Goal: Information Seeking & Learning: Understand process/instructions

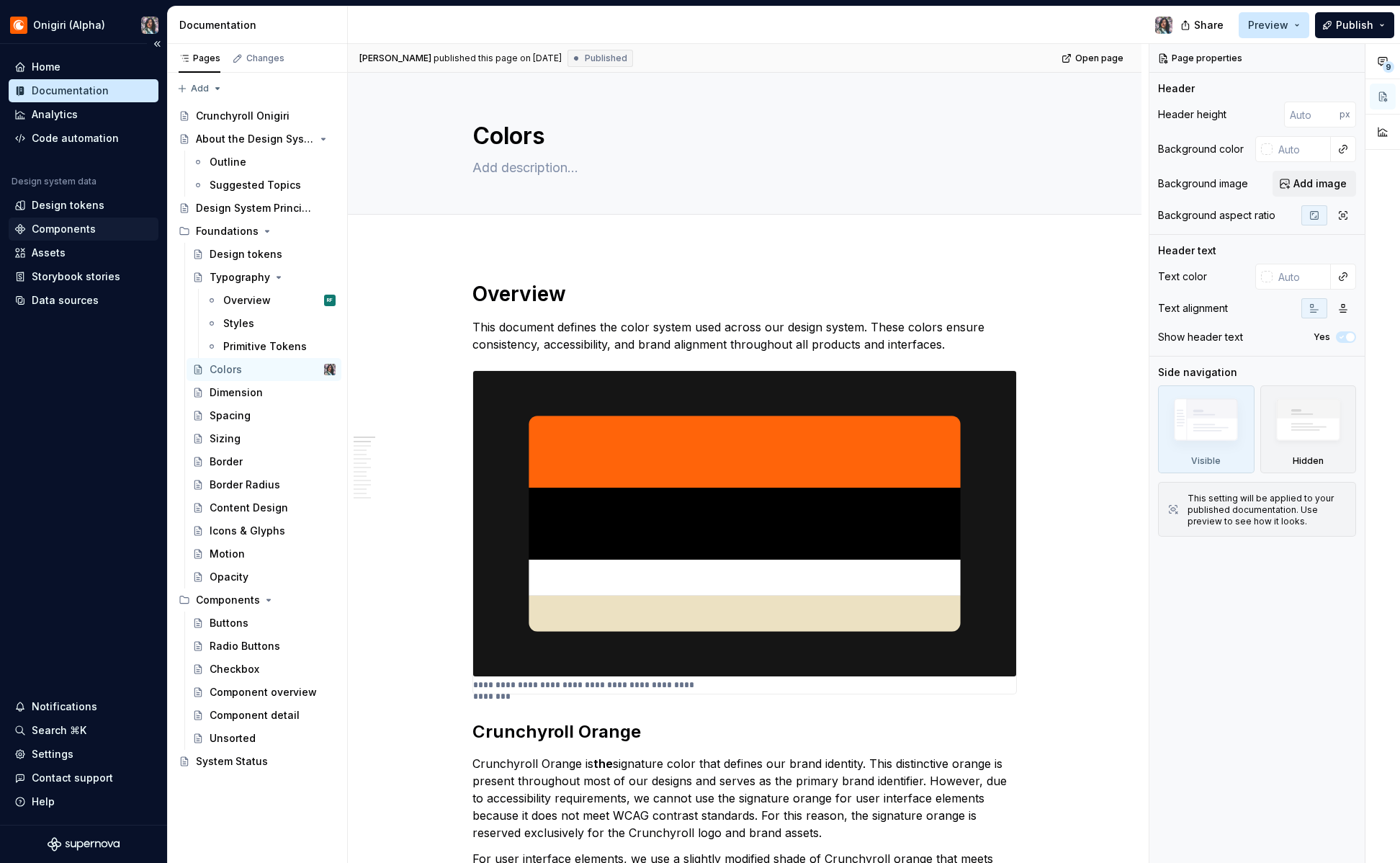
click at [80, 230] on div "Components" at bounding box center [64, 228] width 64 height 14
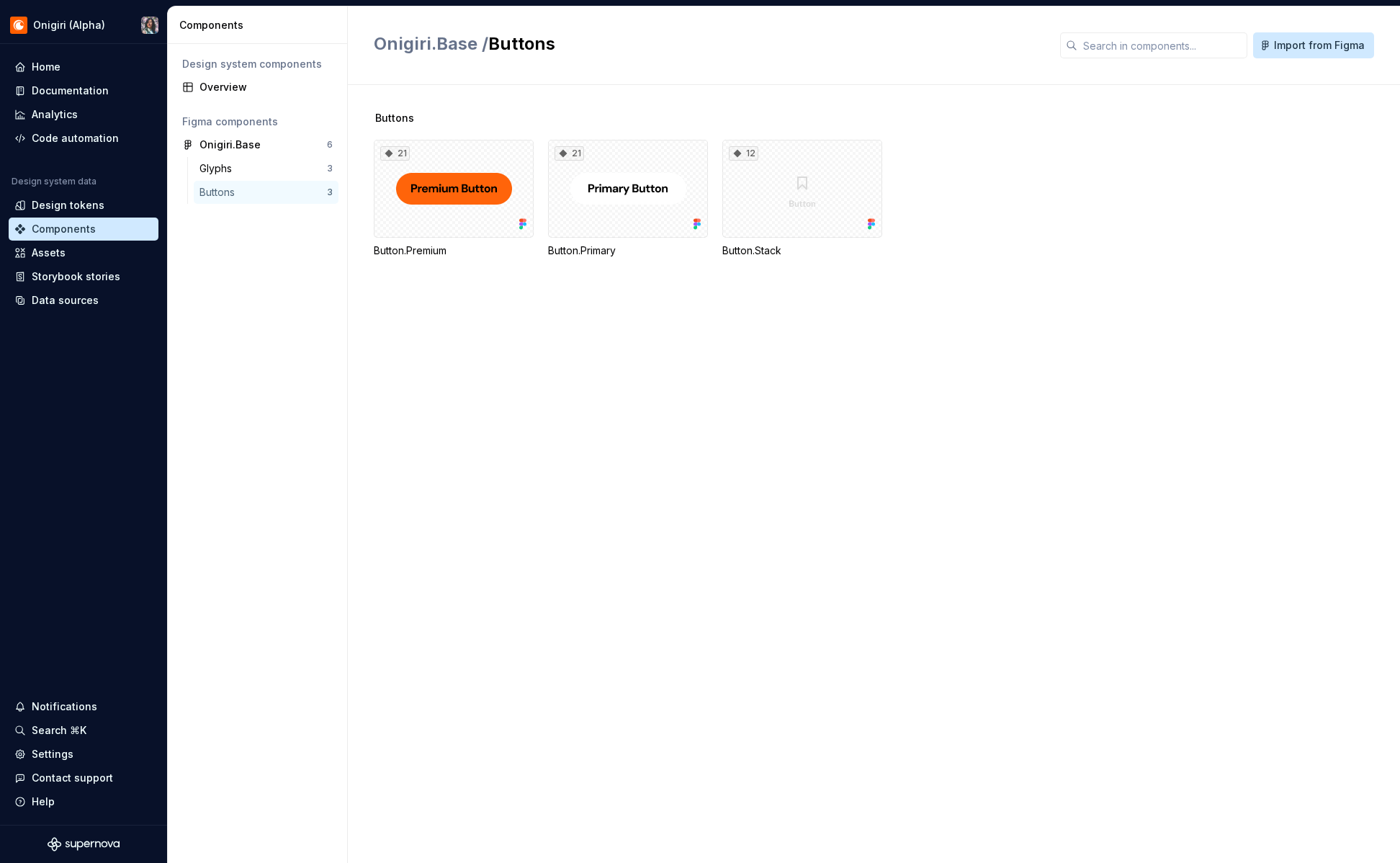
click at [231, 187] on div "Buttons" at bounding box center [220, 192] width 41 height 14
click at [88, 87] on div "Documentation" at bounding box center [69, 90] width 77 height 14
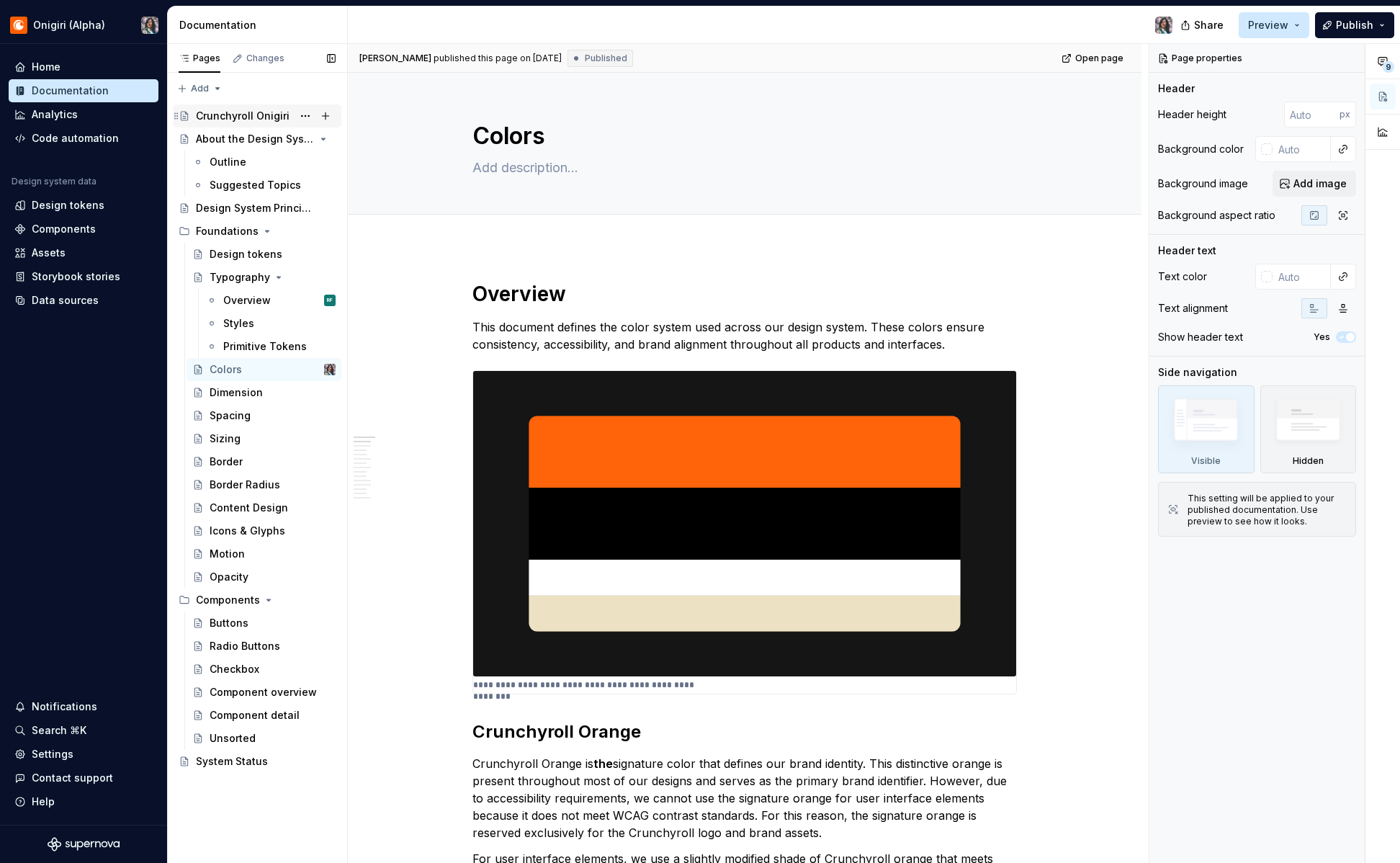
click at [228, 121] on div "Crunchyroll Onigiri" at bounding box center [242, 116] width 93 height 14
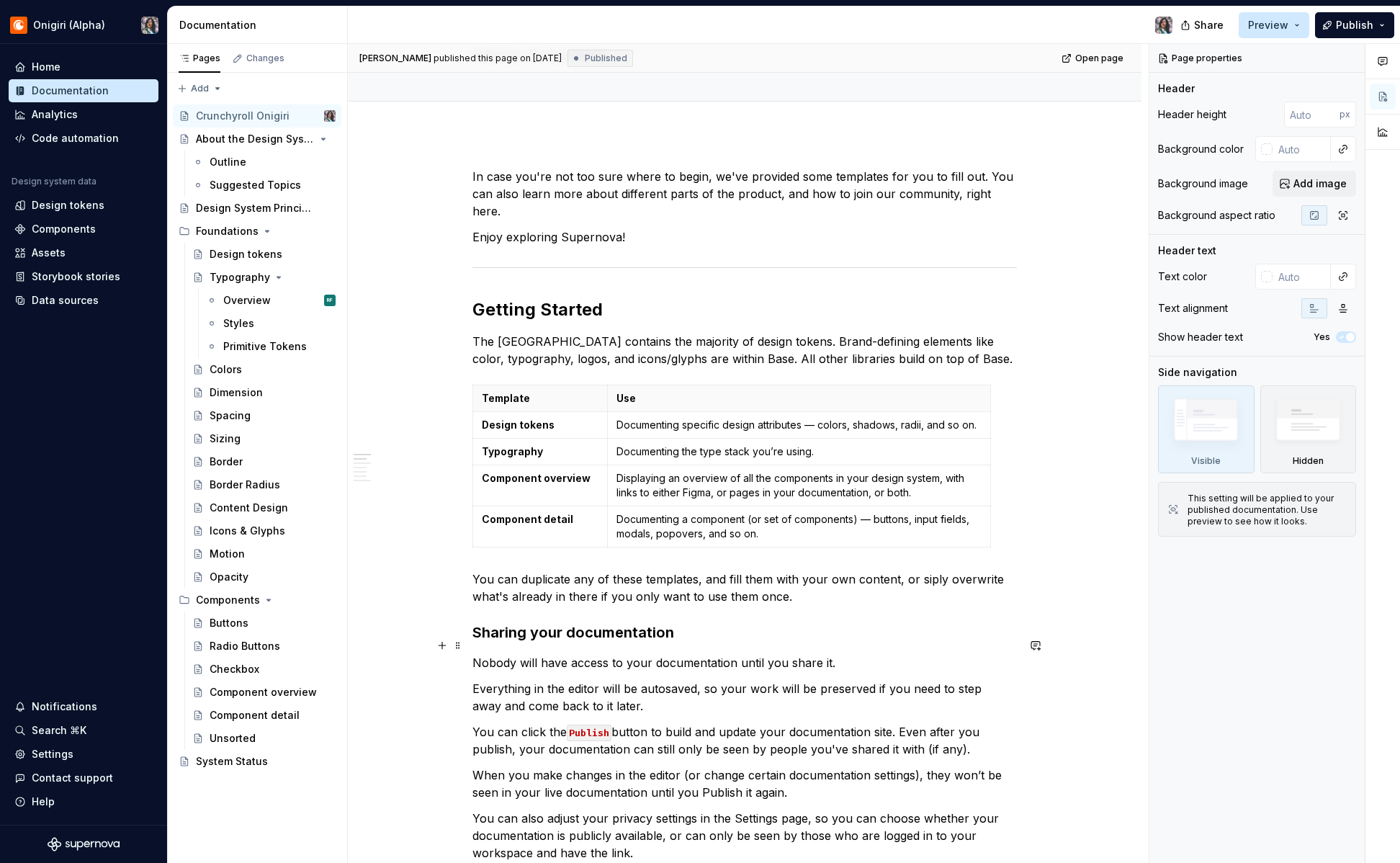
scroll to position [121, 0]
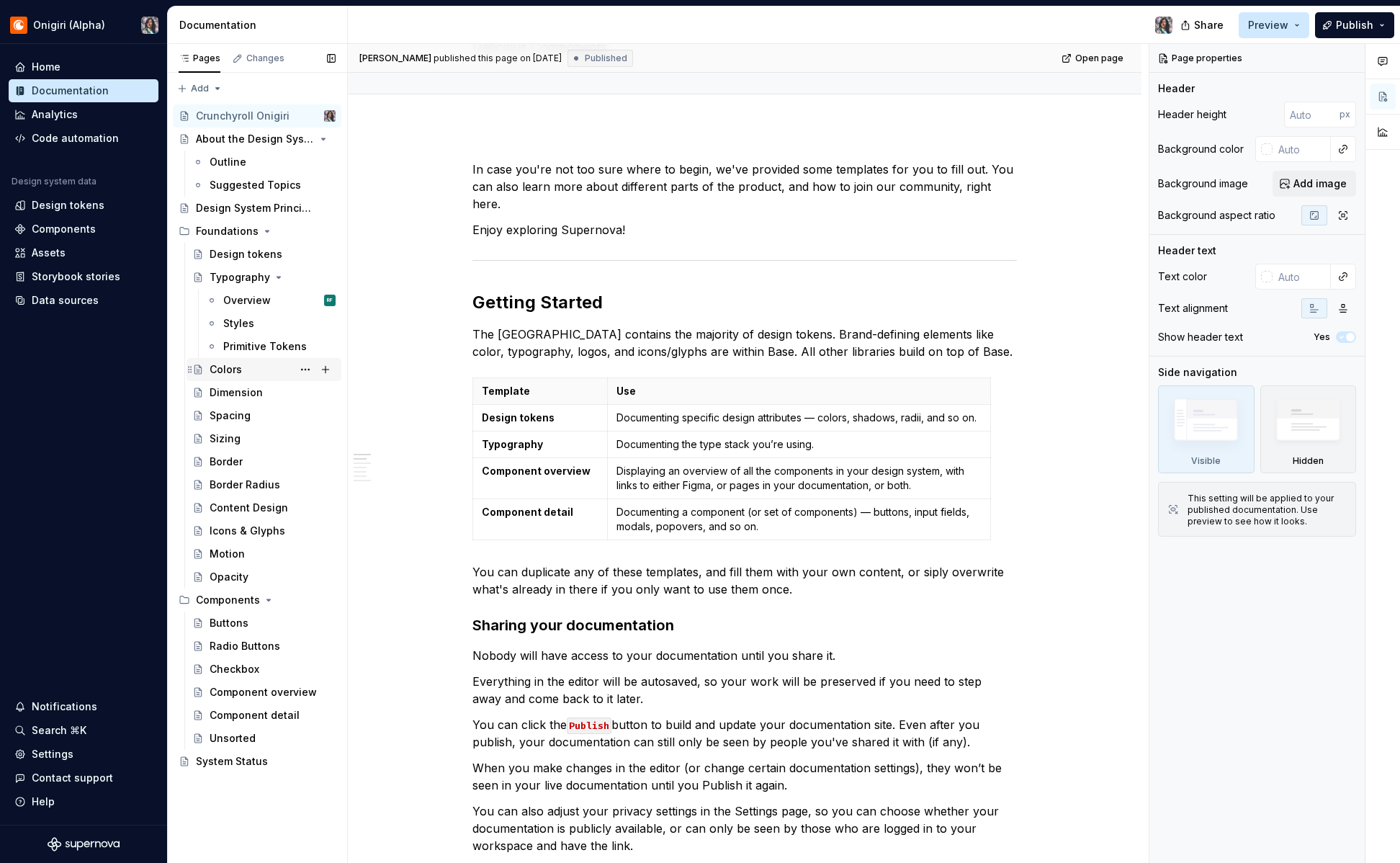
click at [222, 379] on div "Colors" at bounding box center [273, 370] width 126 height 20
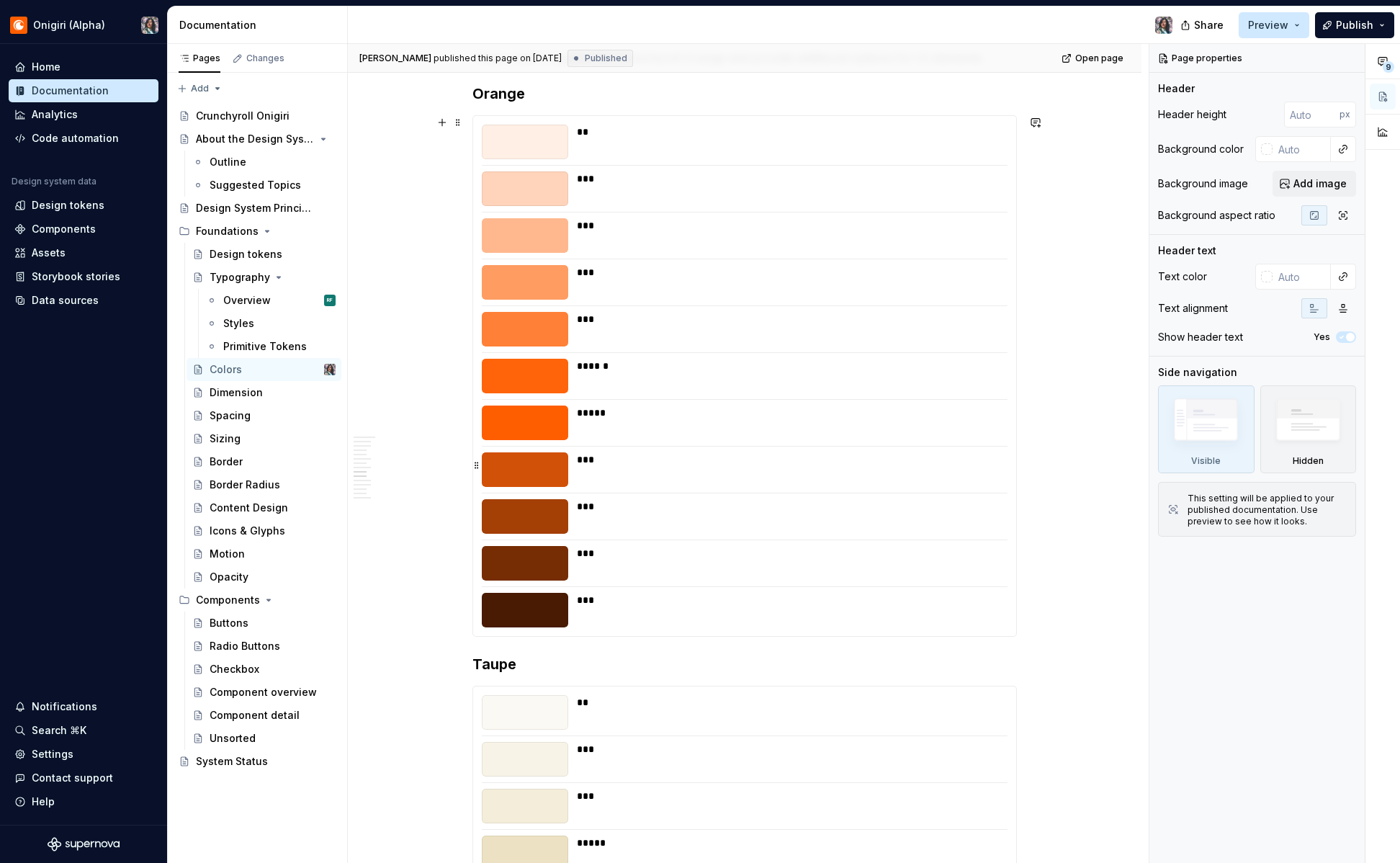
scroll to position [1576, 0]
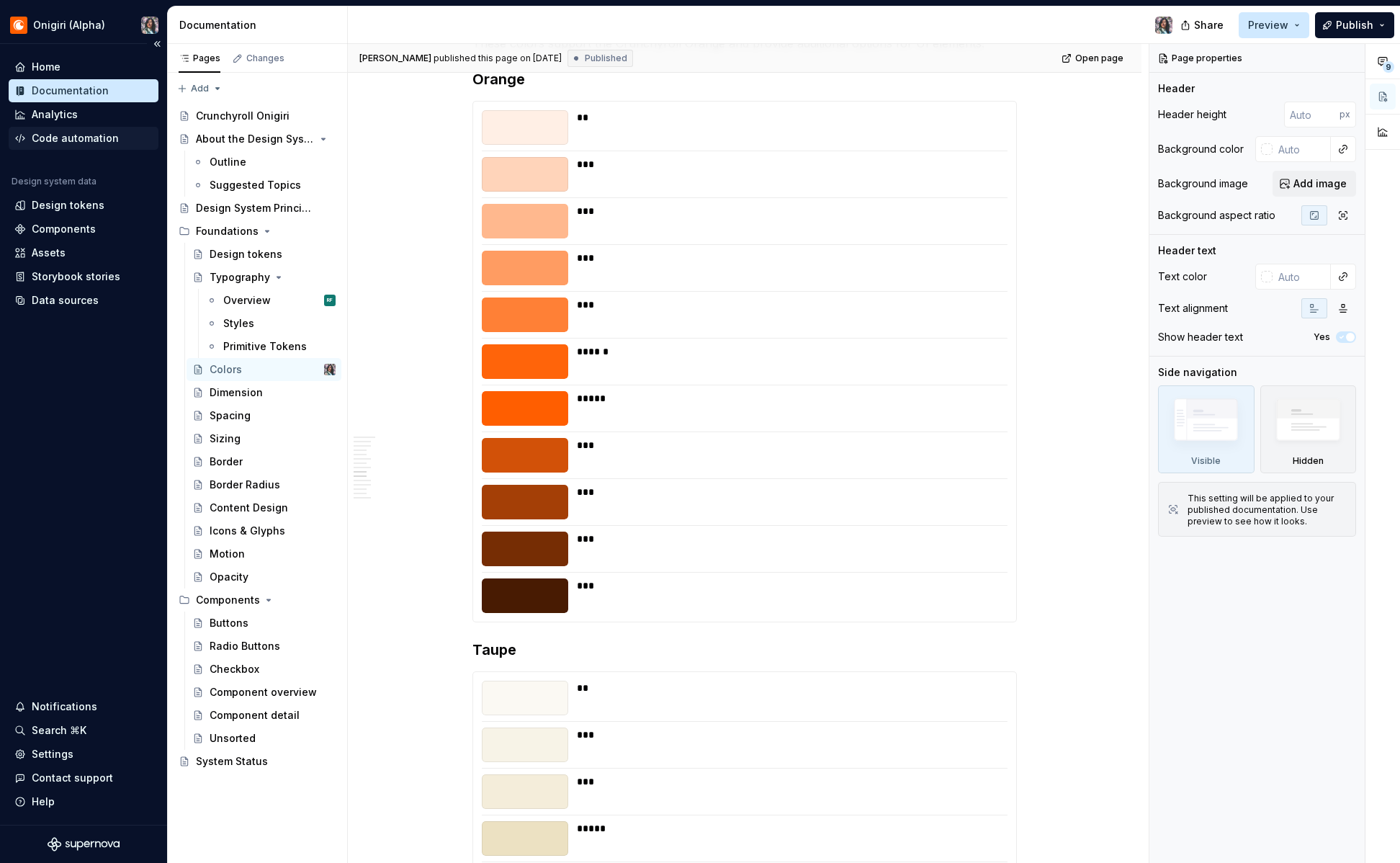
click at [101, 144] on div "Code automation" at bounding box center [74, 138] width 87 height 14
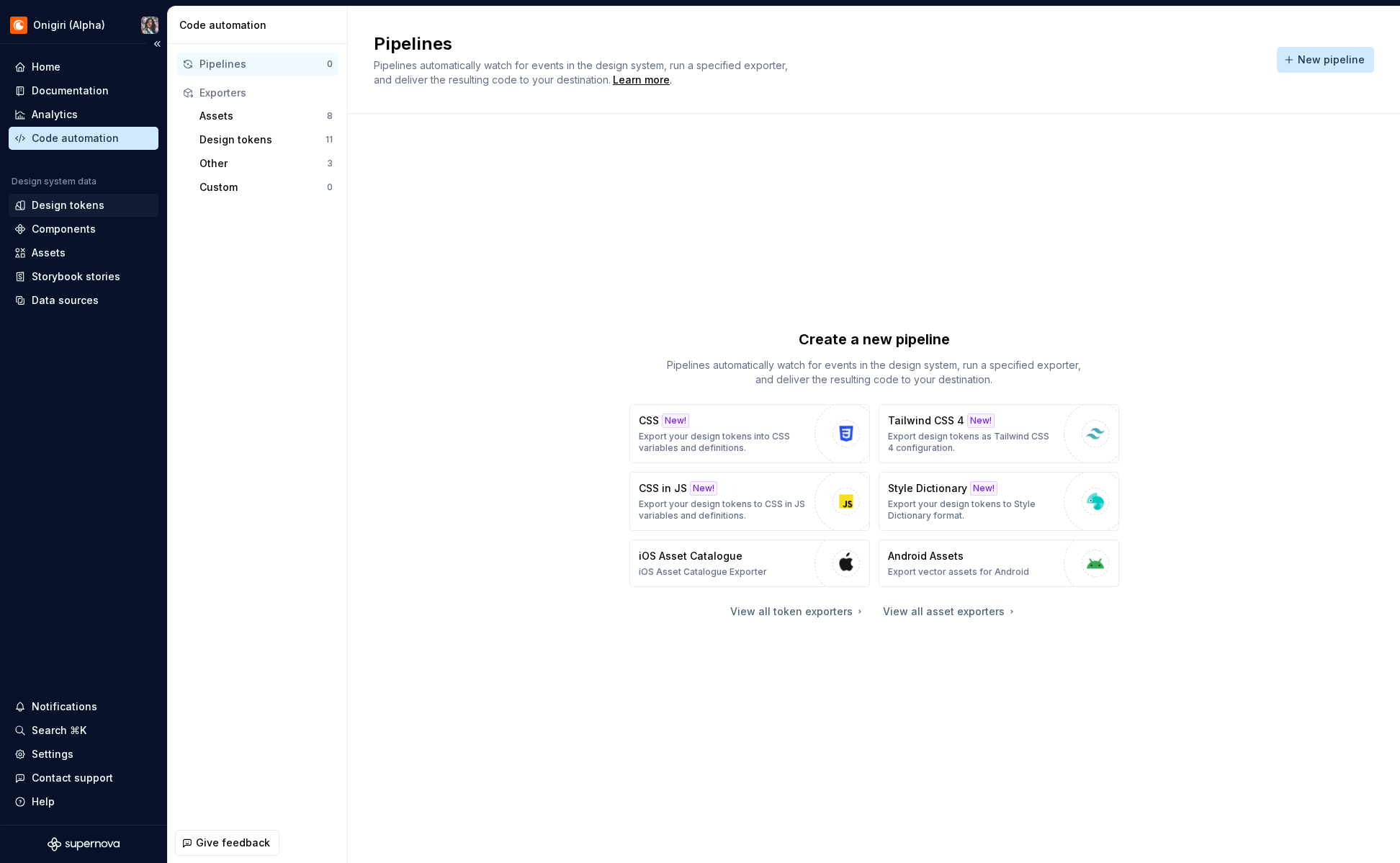
click at [70, 205] on div "Design tokens" at bounding box center [68, 205] width 73 height 14
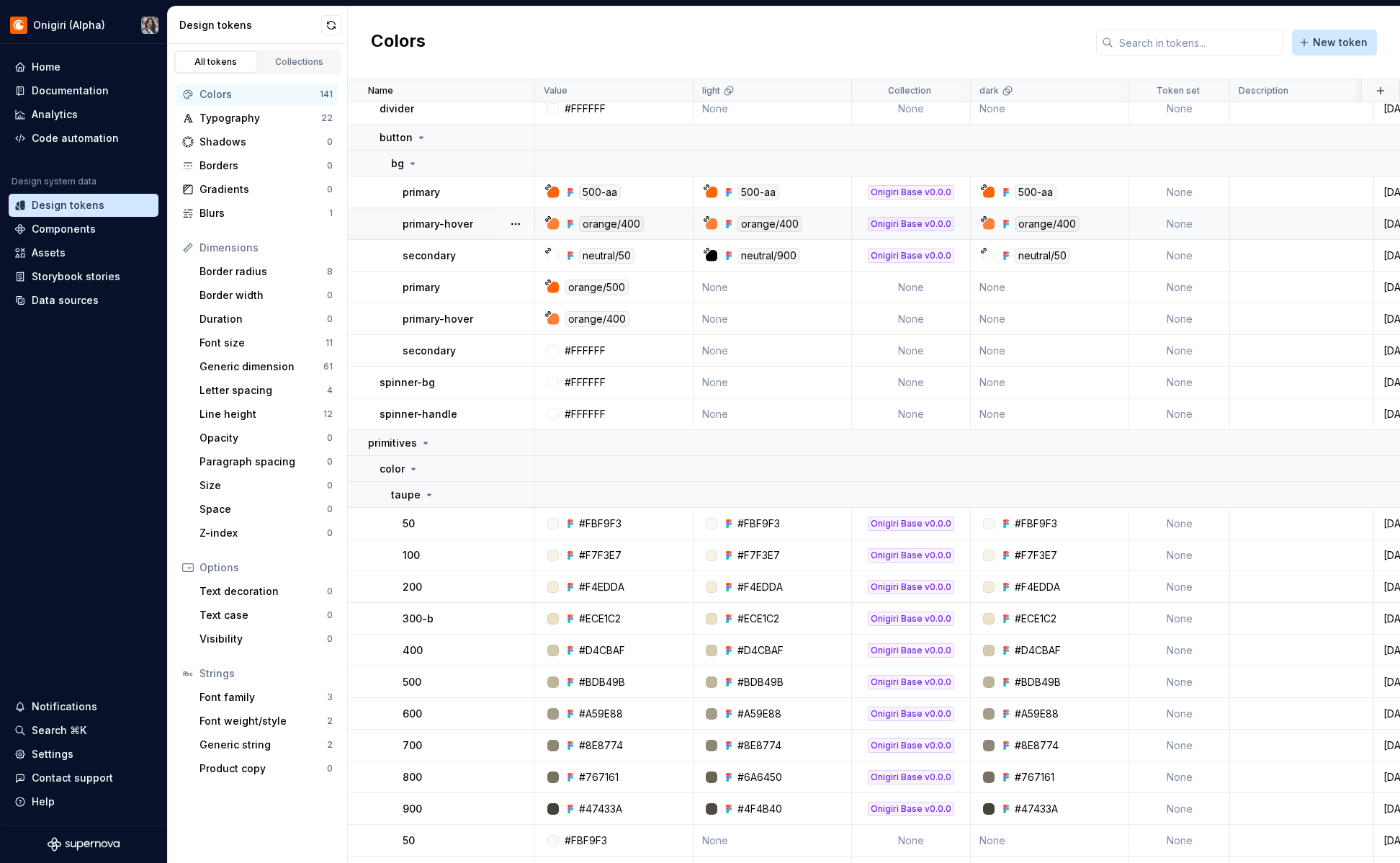
scroll to position [301, 0]
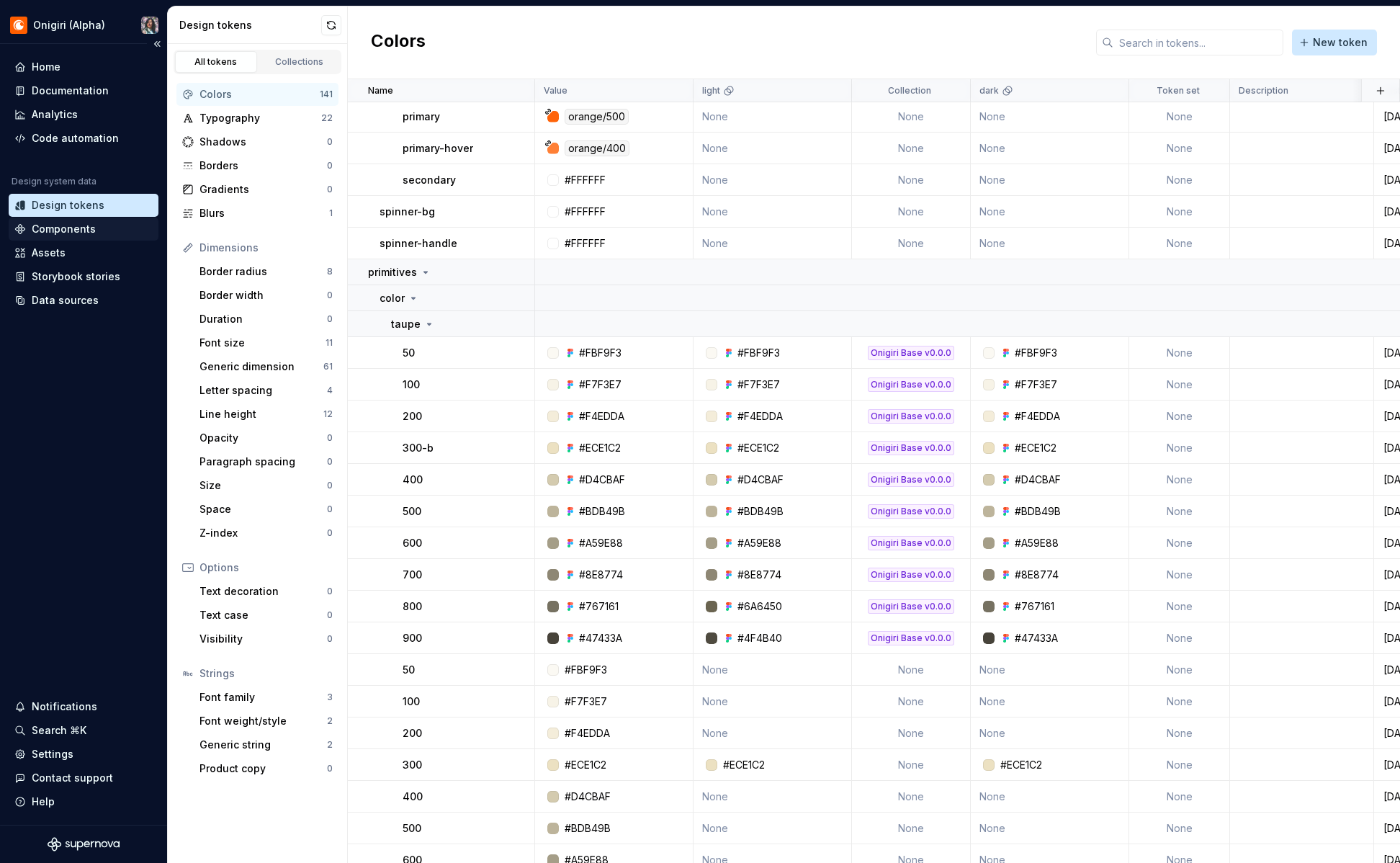
click at [114, 236] on div "Components" at bounding box center [83, 228] width 138 height 14
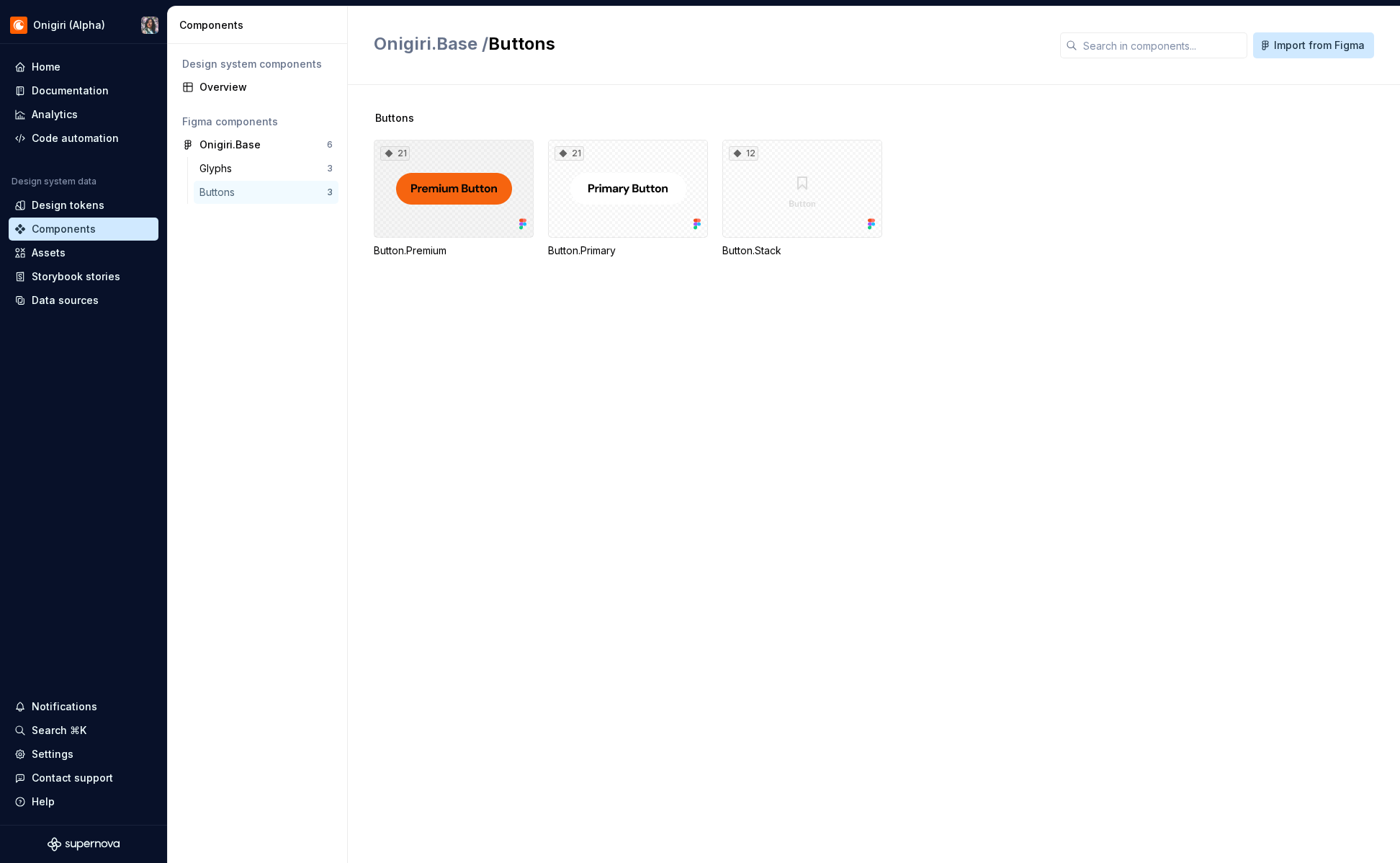
click at [384, 235] on div "21" at bounding box center [453, 188] width 160 height 98
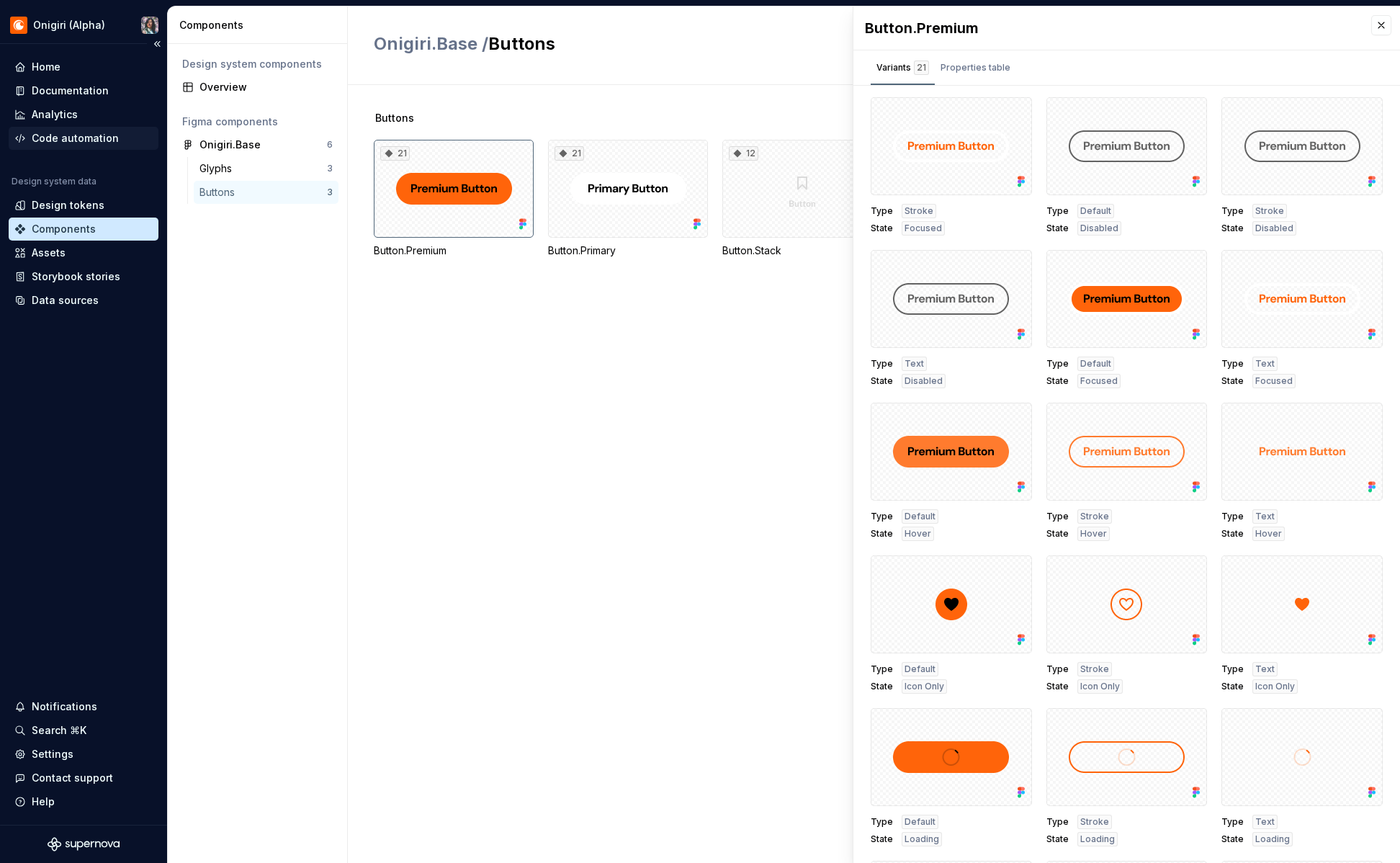
click at [109, 131] on div "Code automation" at bounding box center [74, 138] width 87 height 14
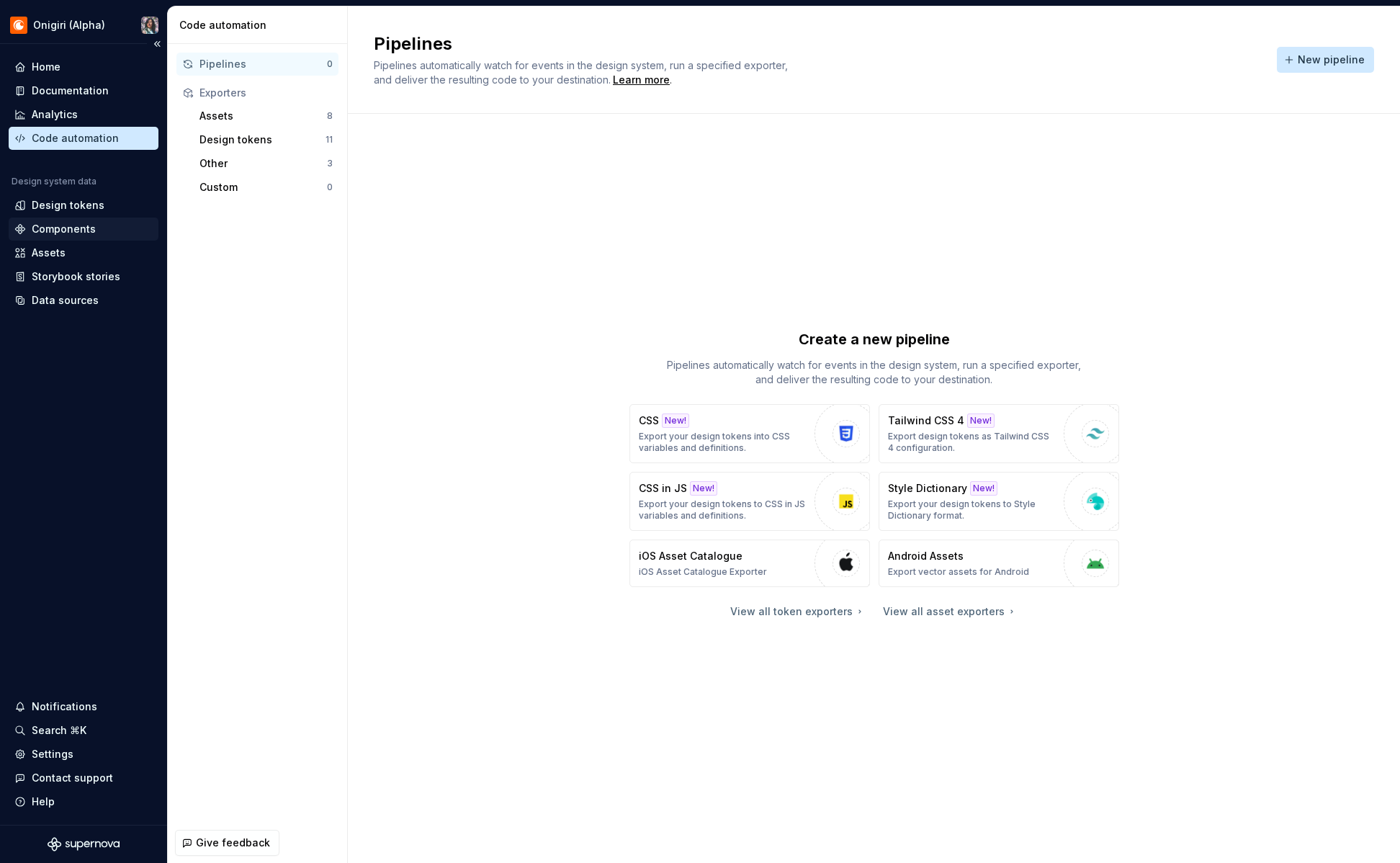
click at [67, 226] on div "Components" at bounding box center [64, 228] width 64 height 14
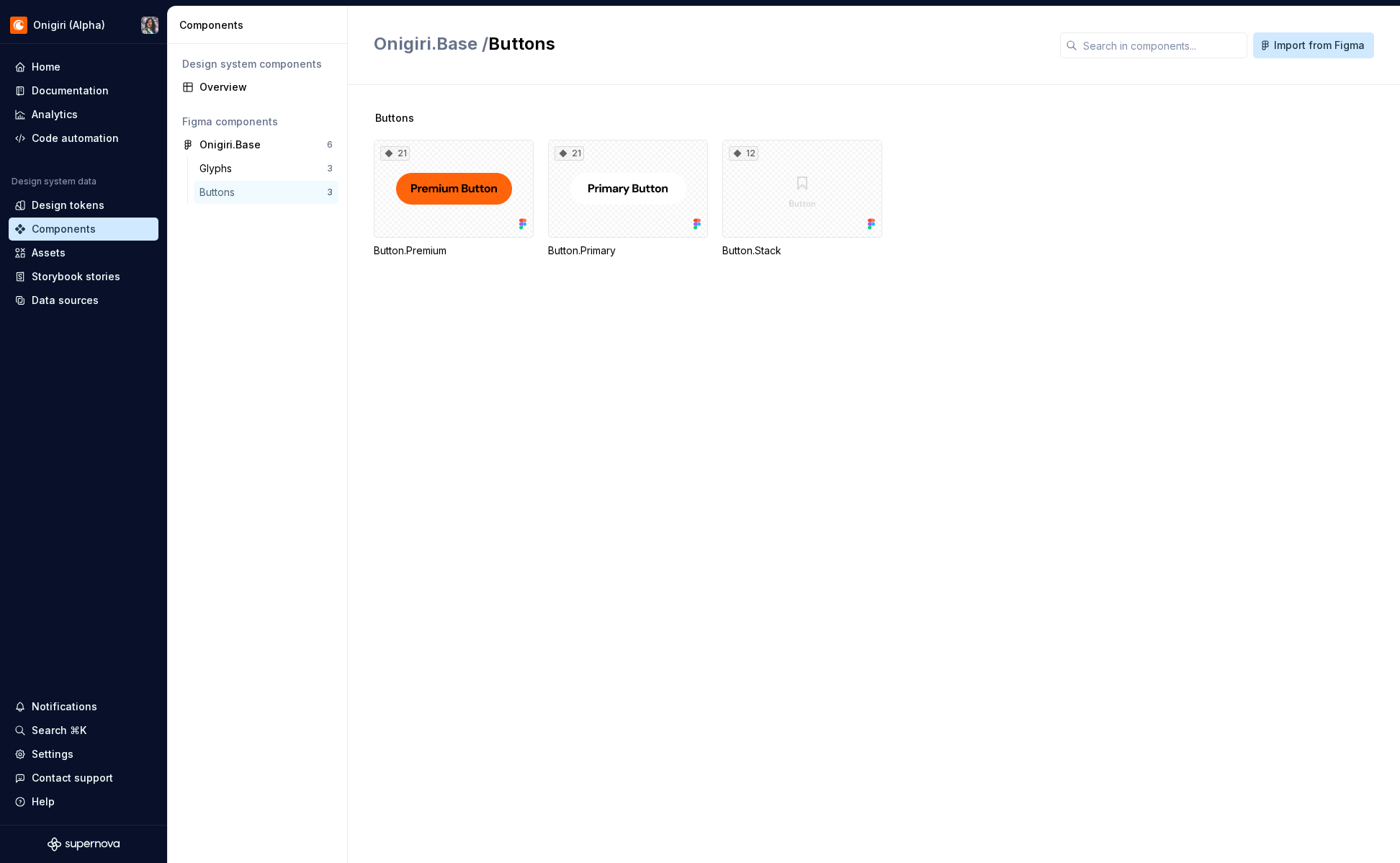
click at [257, 193] on div "Buttons" at bounding box center [263, 192] width 127 height 14
click at [406, 199] on div "21" at bounding box center [453, 188] width 160 height 98
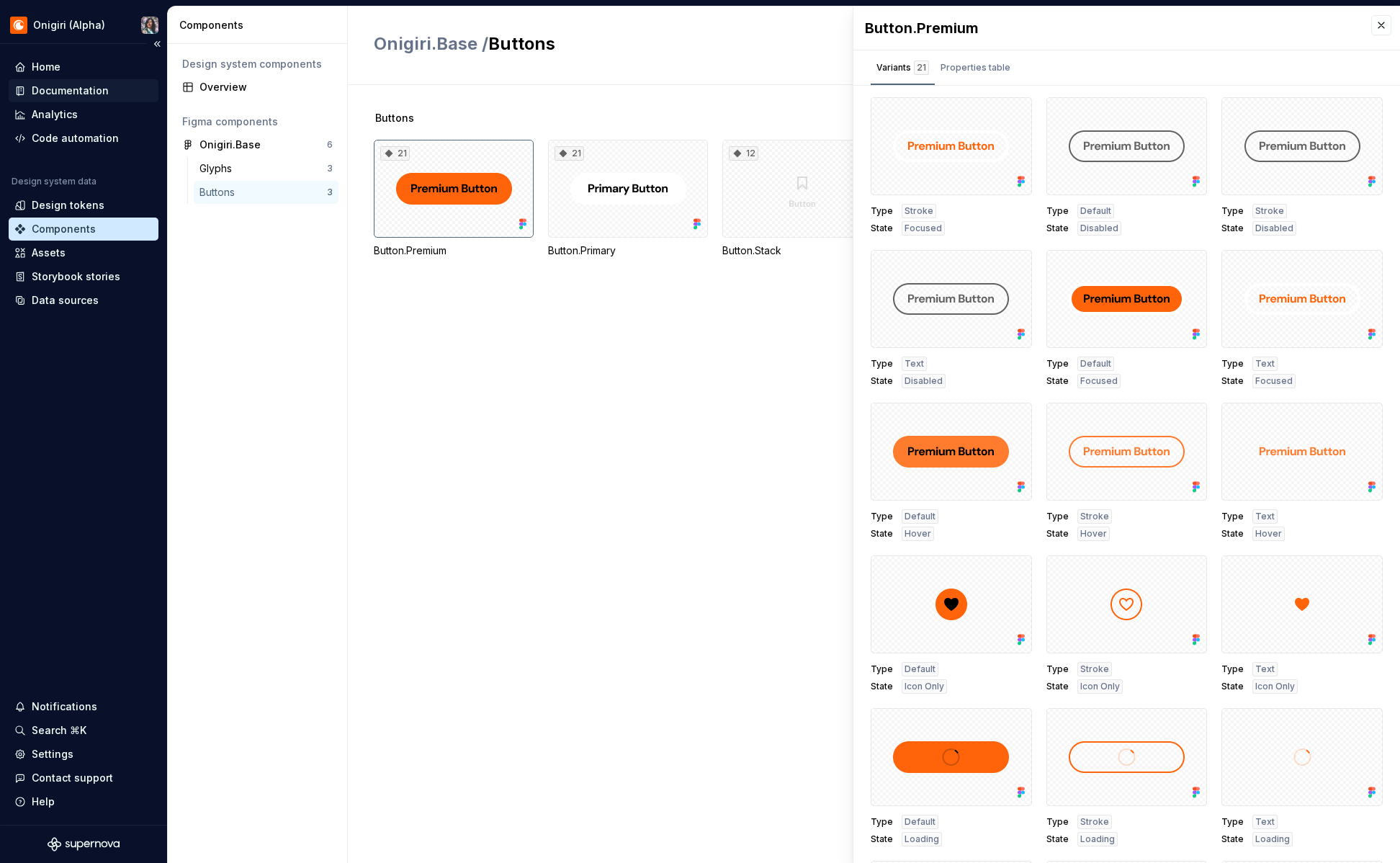
click at [73, 88] on div "Documentation" at bounding box center [69, 90] width 77 height 14
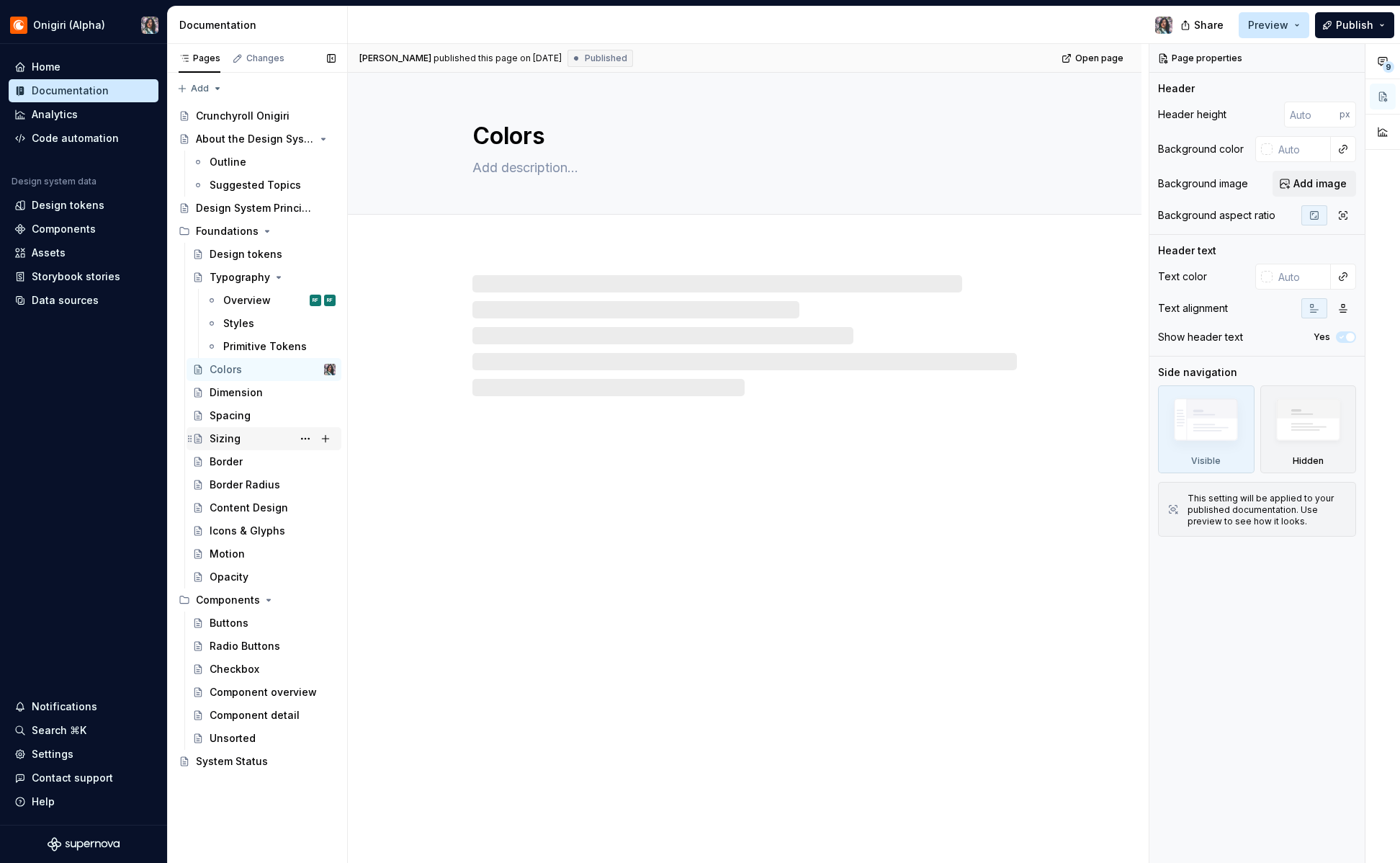
click at [243, 436] on div "Sizing" at bounding box center [273, 438] width 126 height 20
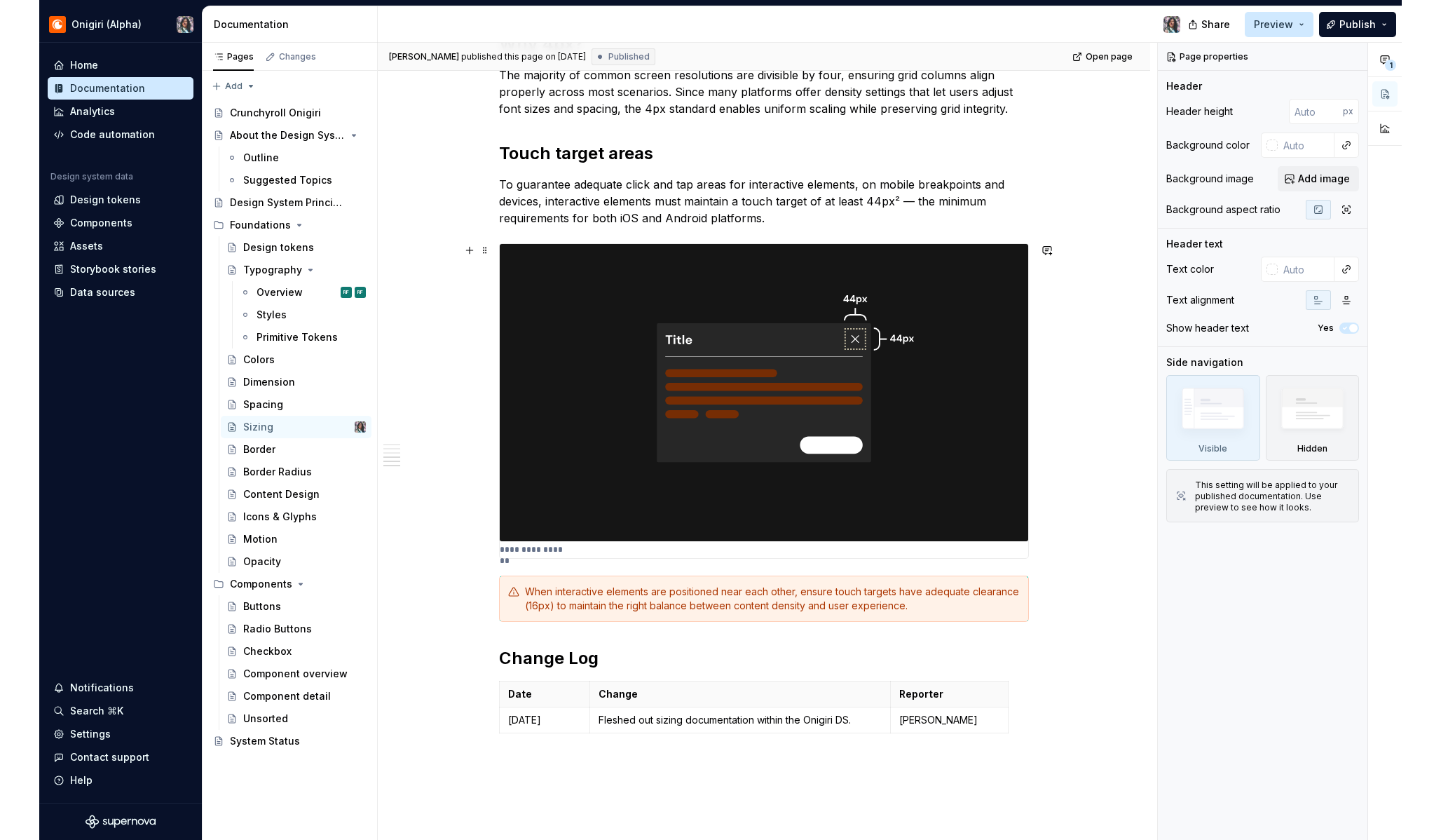
scroll to position [1087, 0]
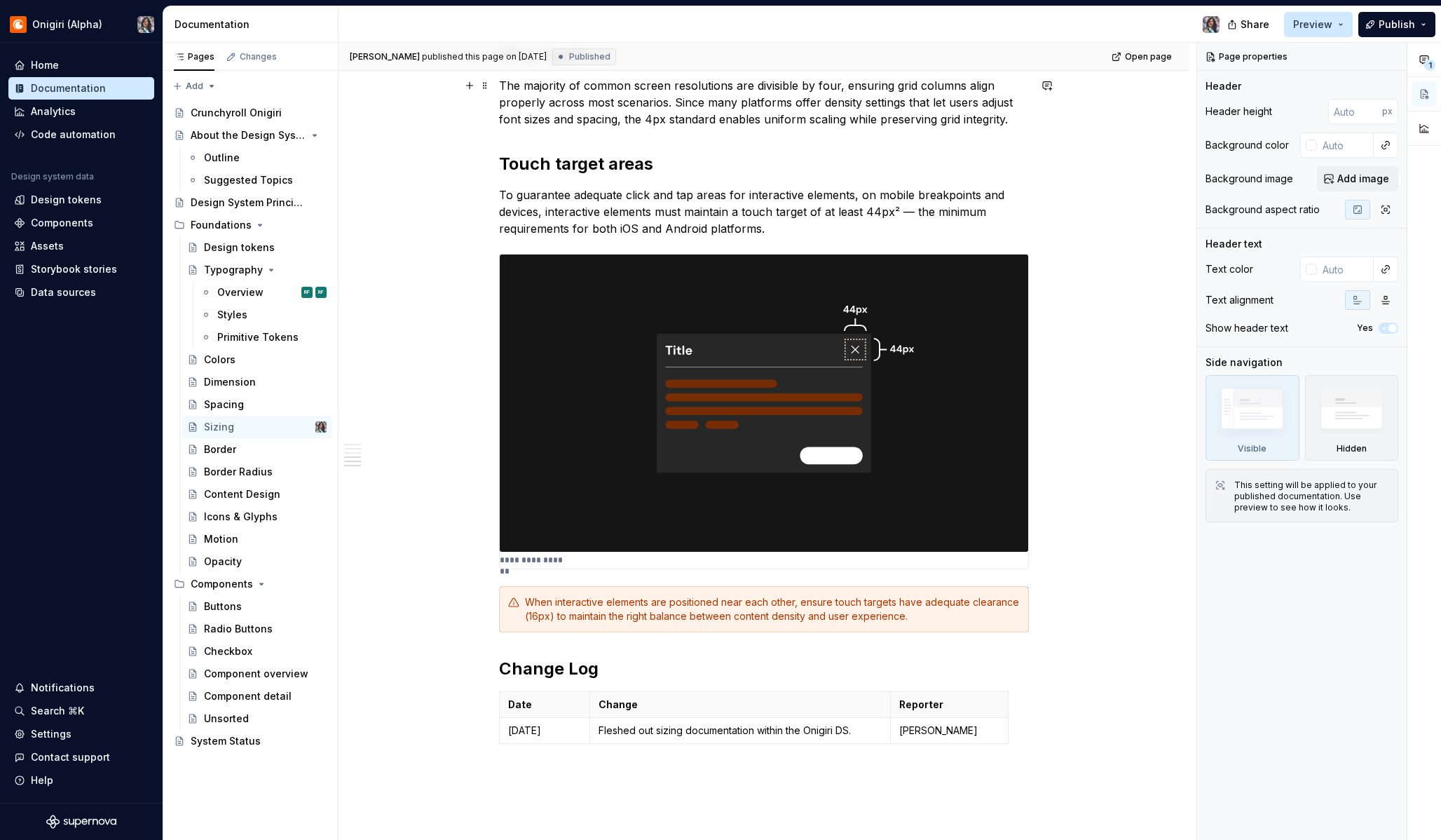
type textarea "*"
